Goal: Contribute content

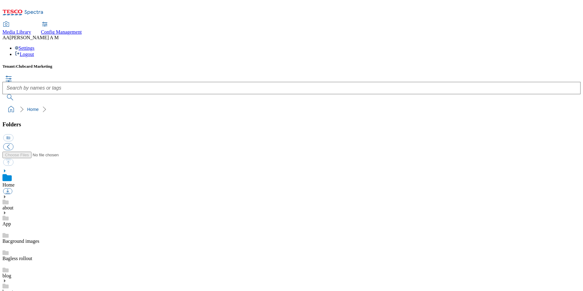
scroll to position [82, 0]
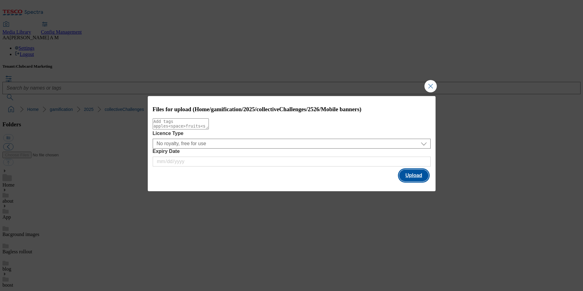
click at [416, 177] on button "Upload" at bounding box center [413, 175] width 29 height 12
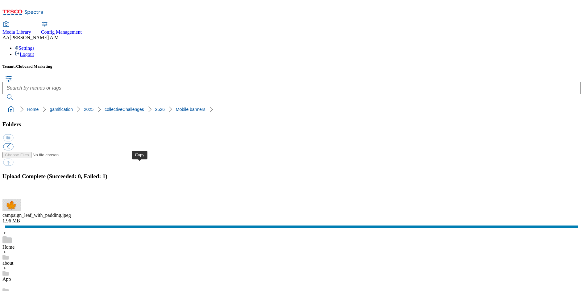
click at [12, 193] on button "button" at bounding box center [7, 196] width 9 height 6
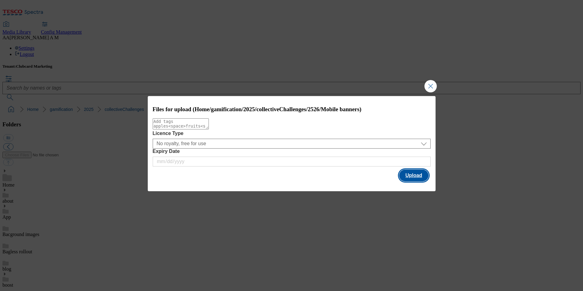
click at [410, 177] on button "Upload" at bounding box center [413, 175] width 29 height 12
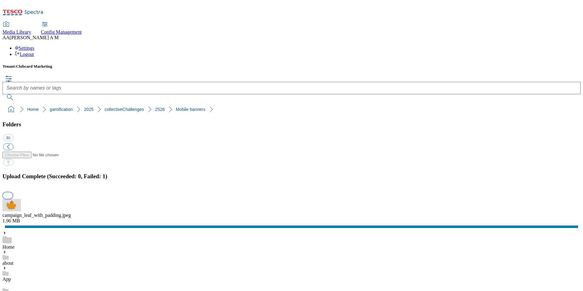
click at [12, 193] on button "button" at bounding box center [7, 196] width 9 height 6
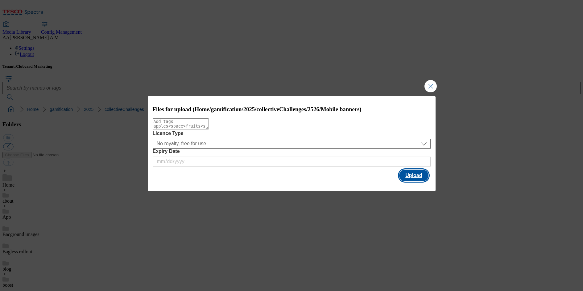
click at [407, 175] on button "Upload" at bounding box center [413, 175] width 29 height 12
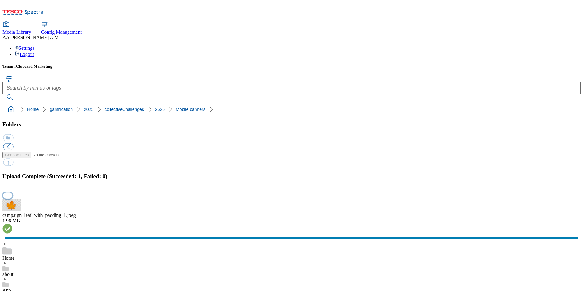
click at [12, 193] on button "button" at bounding box center [7, 196] width 9 height 6
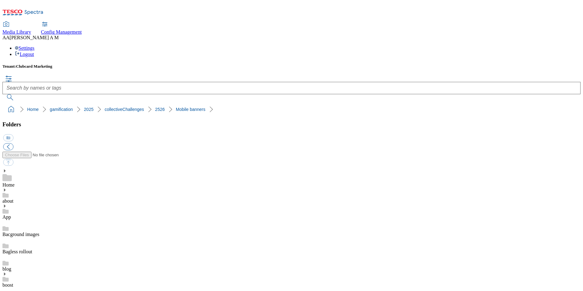
scroll to position [43, 0]
